Goal: Check status

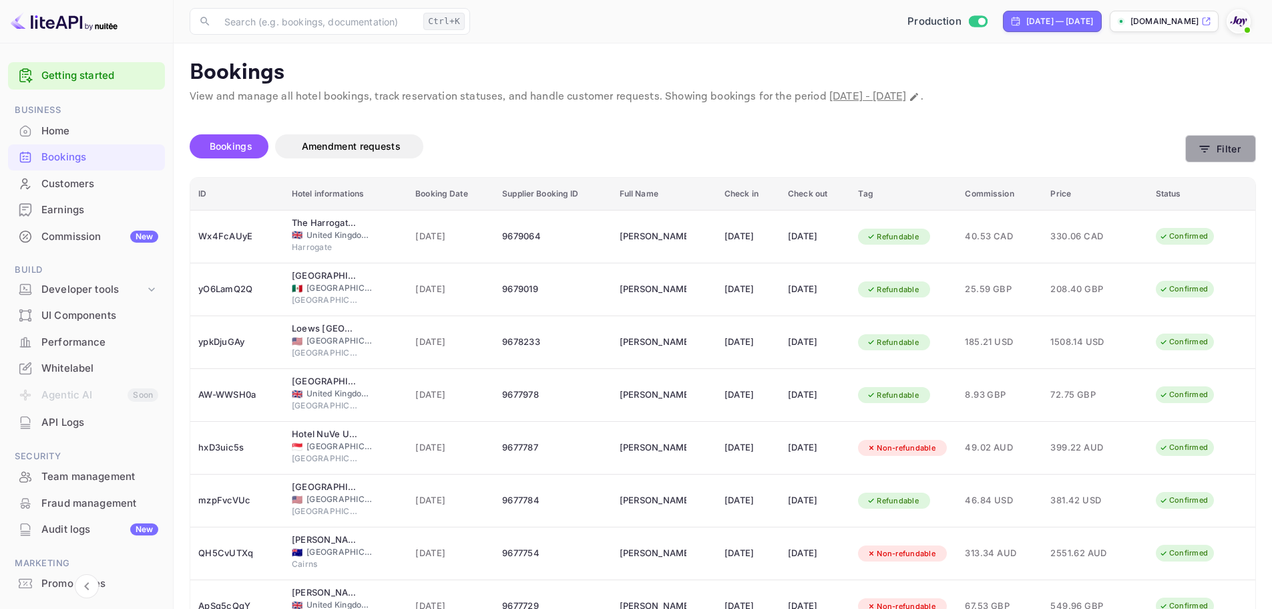
click at [1216, 153] on button "Filter" at bounding box center [1221, 148] width 71 height 27
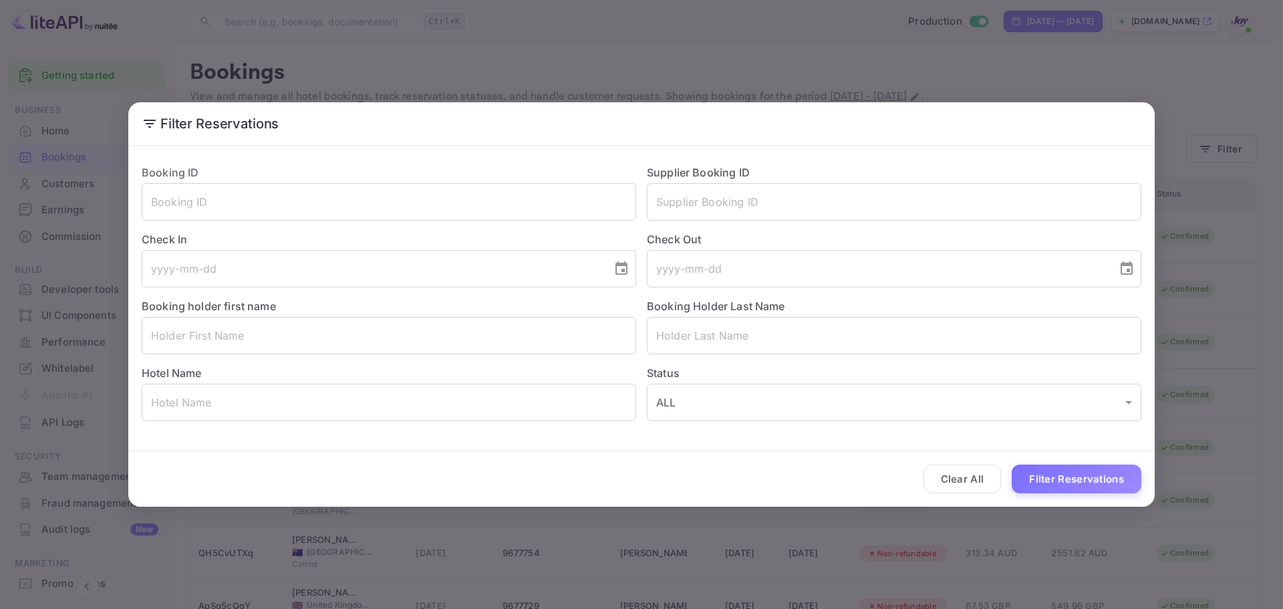
click at [678, 34] on div "Filter Reservations Booking ID ​ Supplier Booking ID ​ Check In ​ Check Out ​ B…" at bounding box center [641, 304] width 1283 height 609
